Goal: Transaction & Acquisition: Purchase product/service

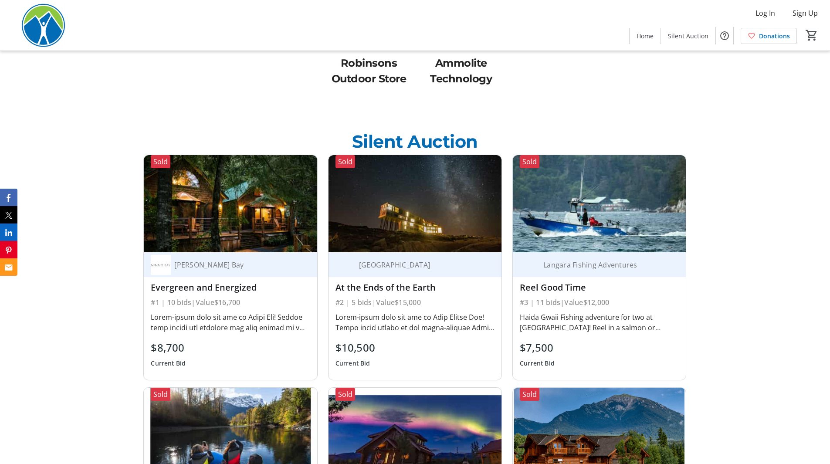
scroll to position [1030, 0]
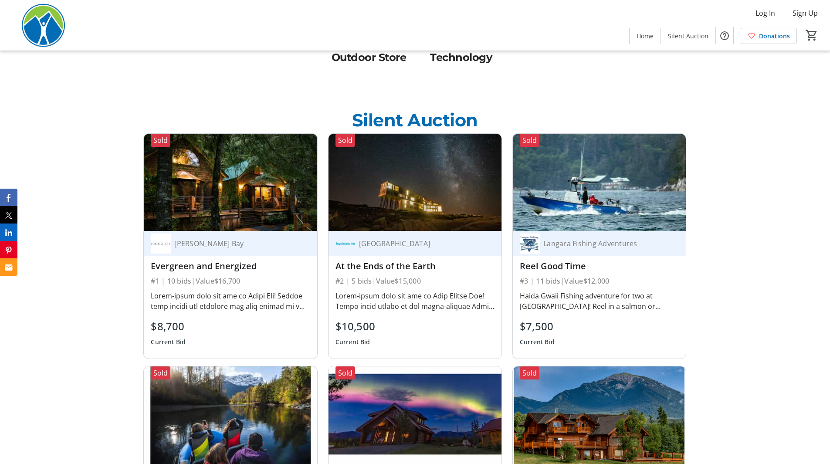
click at [187, 259] on div "Evergreen and Energized" at bounding box center [230, 266] width 159 height 14
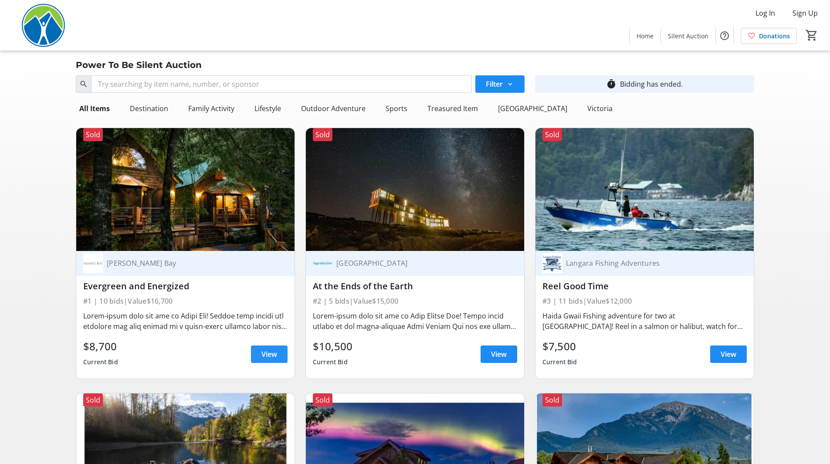
click at [270, 347] on span at bounding box center [269, 354] width 37 height 21
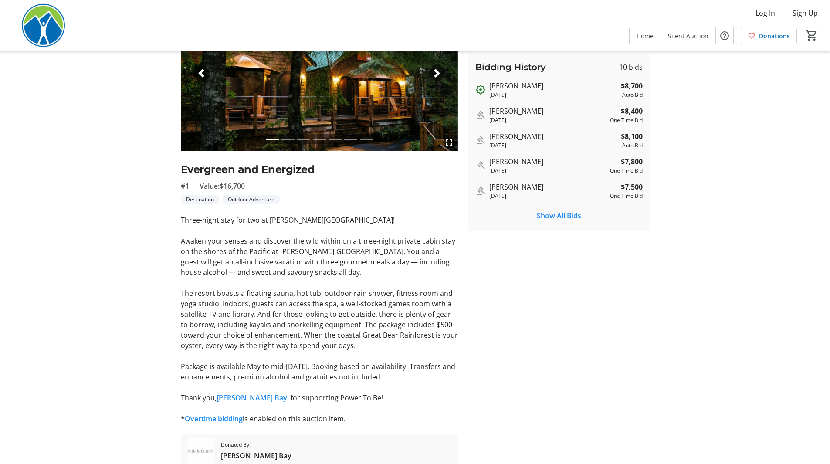
scroll to position [124, 0]
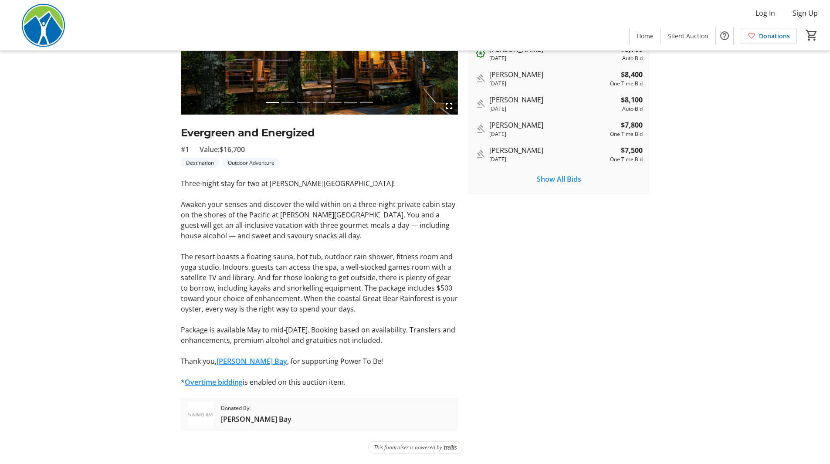
click at [133, 310] on div "fullscreen fullscreen fullscreen fullscreen fullscreen fullscreen fullscreen Pr…" at bounding box center [415, 195] width 575 height 473
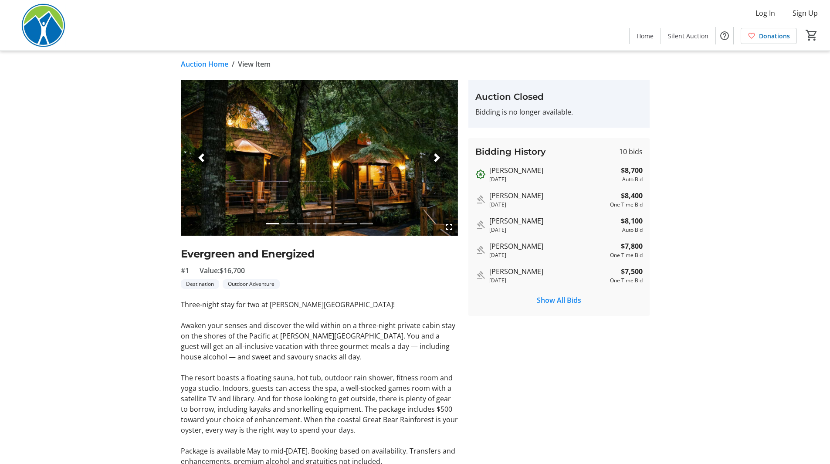
scroll to position [0, 0]
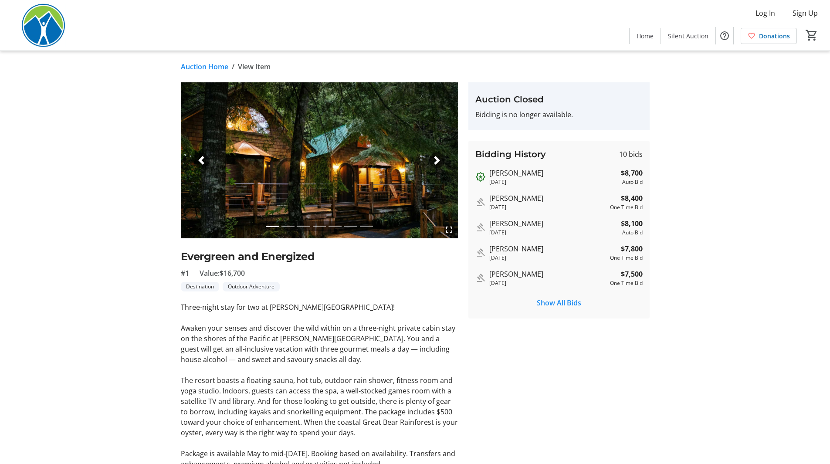
click at [210, 69] on link "Auction Home" at bounding box center [205, 66] width 48 height 10
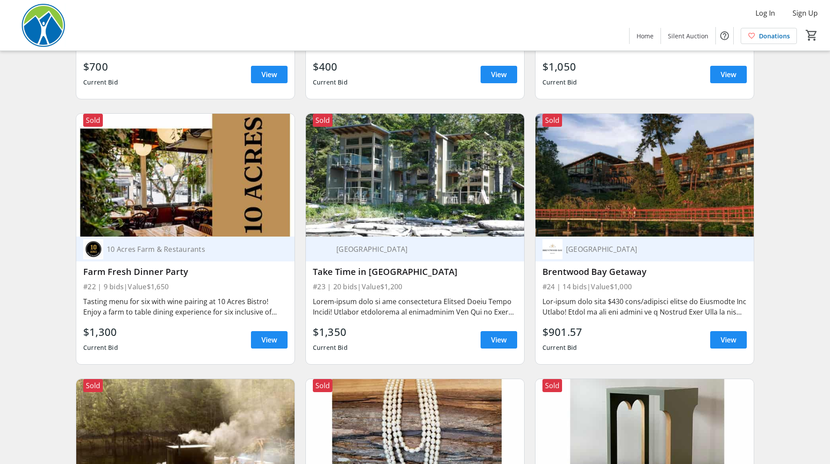
scroll to position [1875, 0]
